Goal: Task Accomplishment & Management: Manage account settings

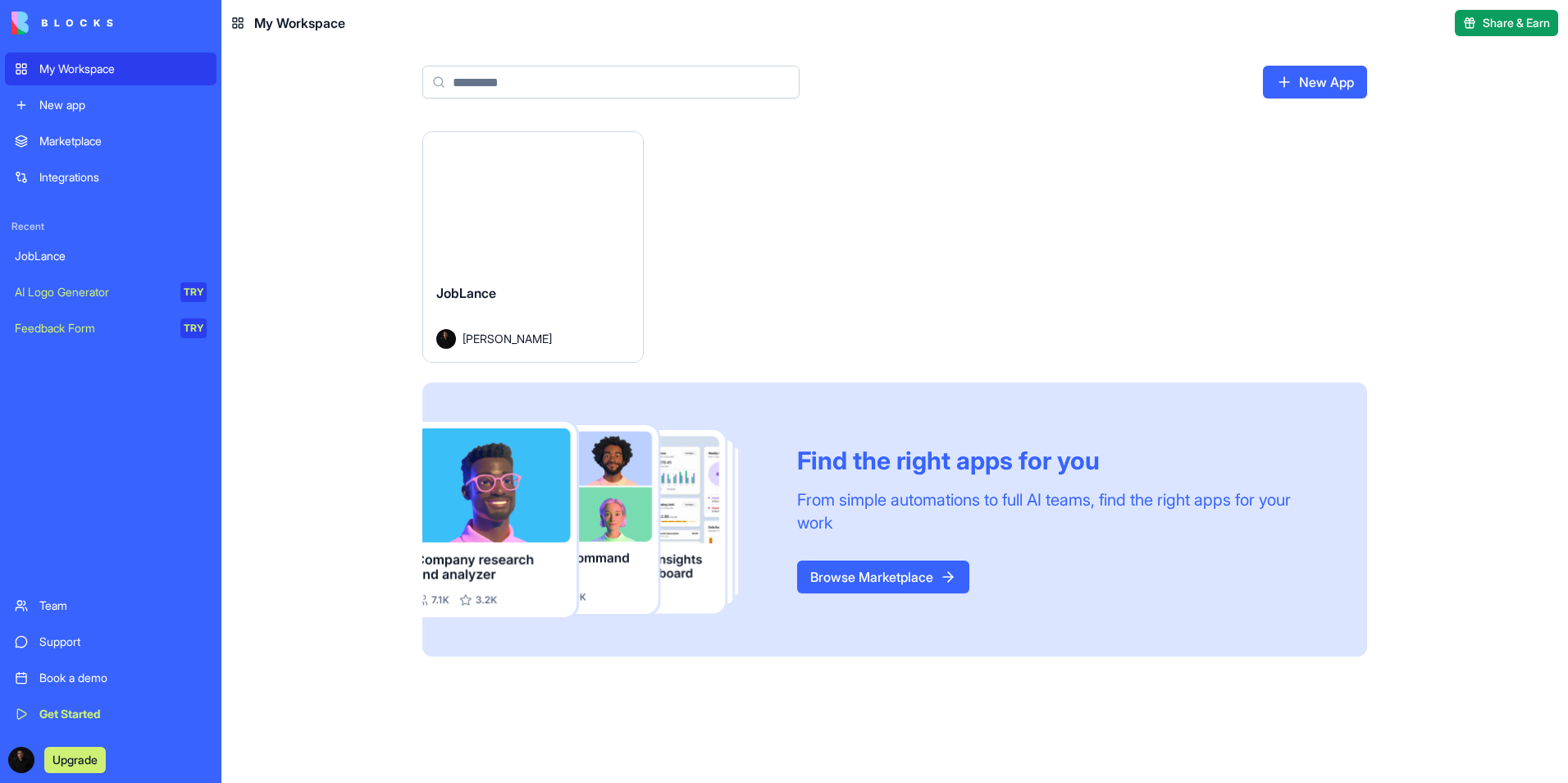
click at [553, 200] on button "Launch" at bounding box center [533, 200] width 123 height 33
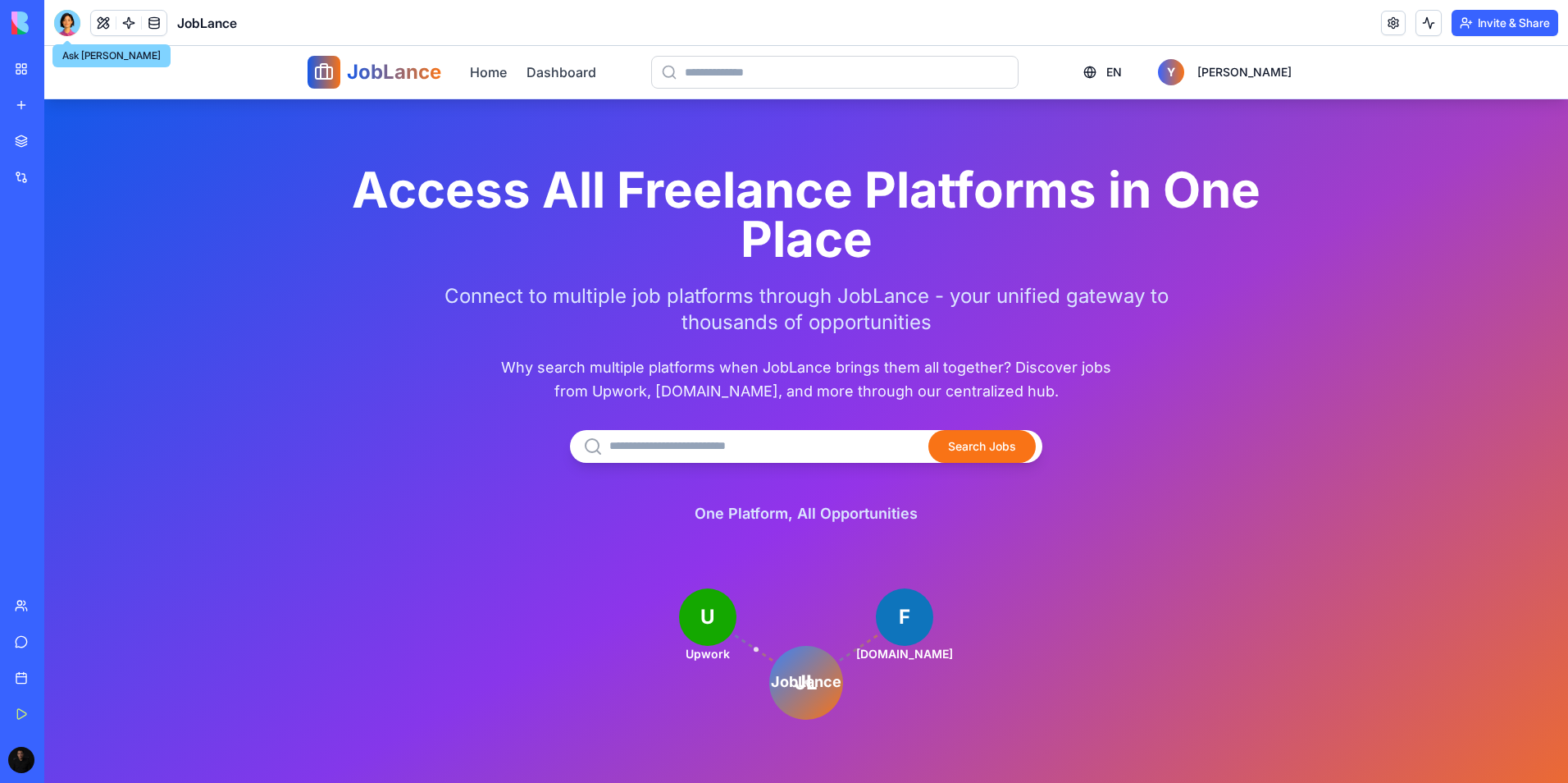
click at [66, 24] on div at bounding box center [66, 23] width 26 height 26
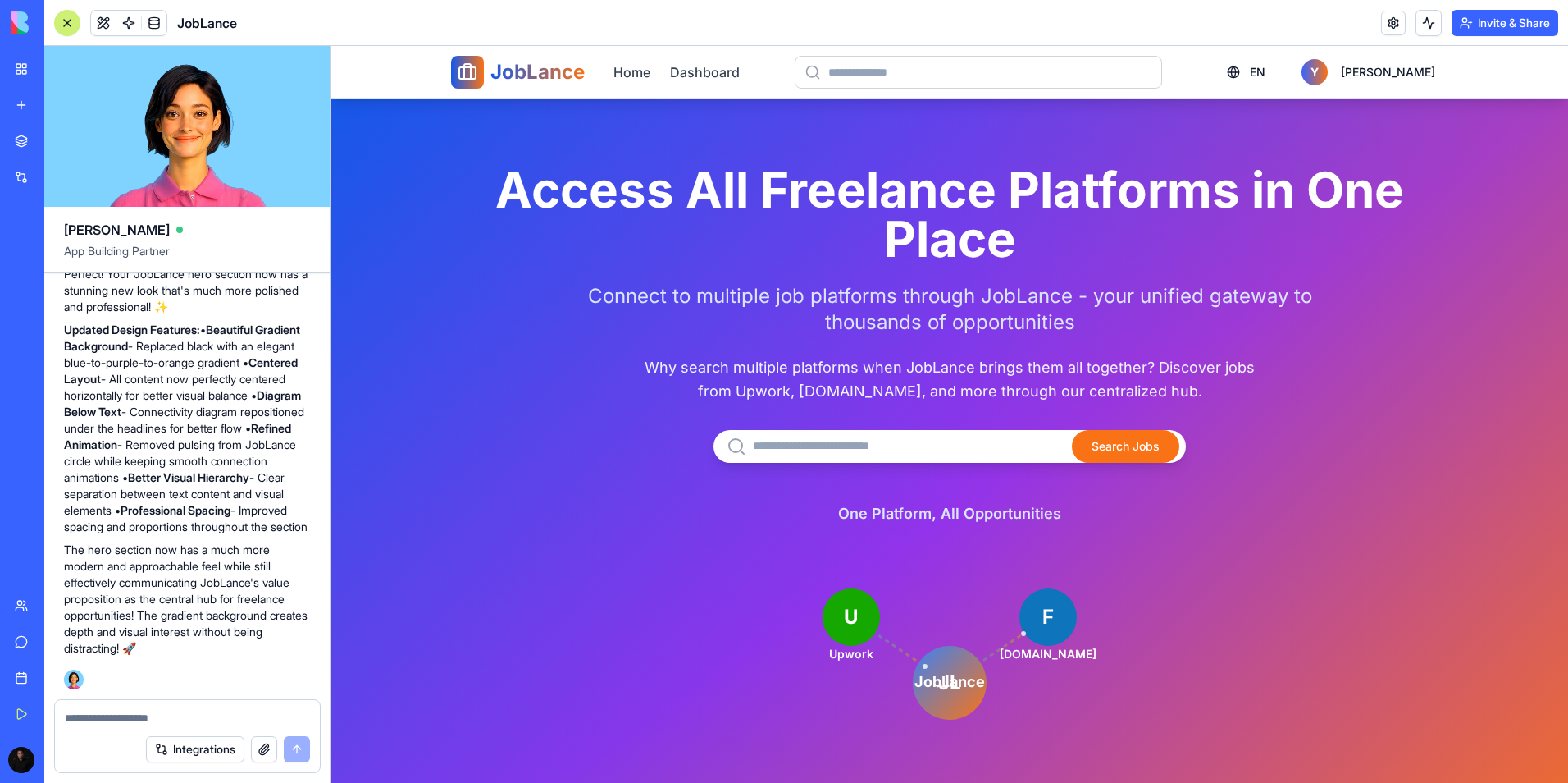
click at [66, 23] on div at bounding box center [67, 23] width 13 height 13
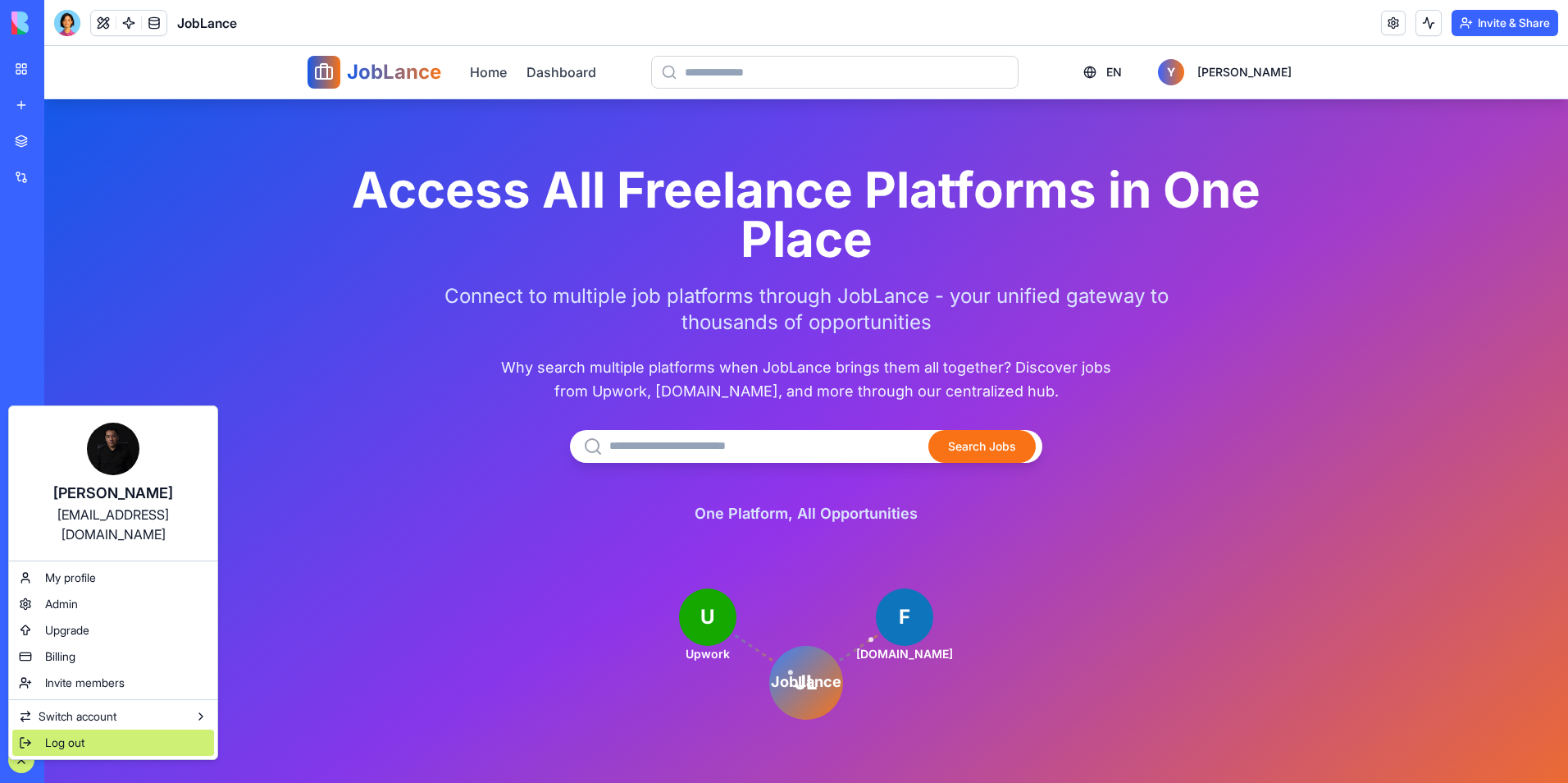
click at [57, 734] on span "Log out" at bounding box center [65, 742] width 40 height 16
